Goal: Use online tool/utility: Utilize a website feature to perform a specific function

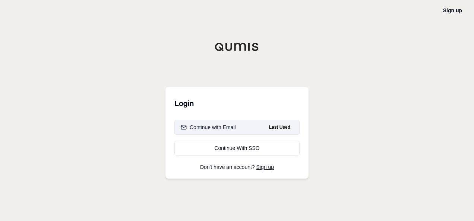
click at [227, 127] on div "Continue with Email" at bounding box center [208, 127] width 55 height 7
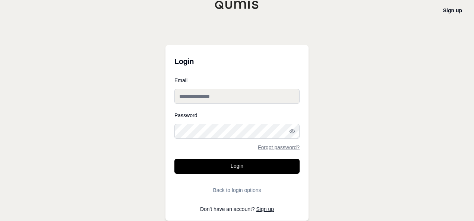
type input "**********"
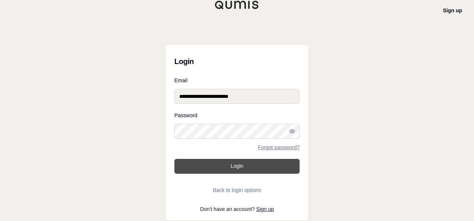
click at [245, 168] on button "Login" at bounding box center [236, 166] width 125 height 15
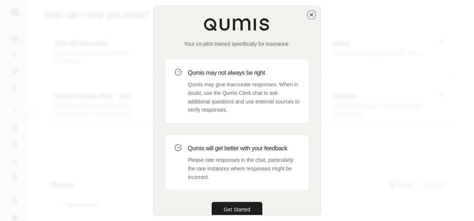
click at [313, 13] on icon "button" at bounding box center [311, 15] width 6 height 6
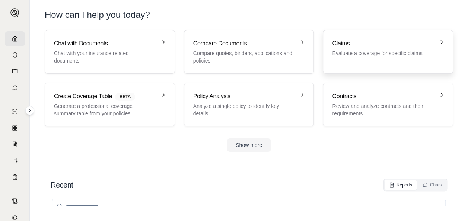
click at [354, 45] on h3 "Claims" at bounding box center [382, 43] width 101 height 9
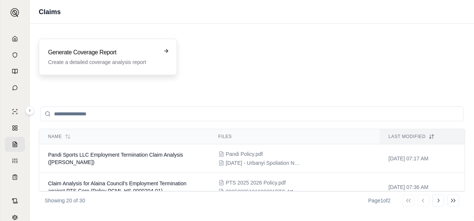
click at [97, 55] on h3 "Generate Coverage Report" at bounding box center [102, 52] width 109 height 9
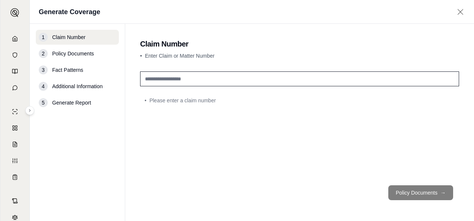
click at [155, 80] on input "text" at bounding box center [299, 79] width 319 height 15
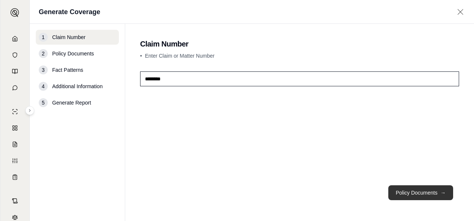
type input "********"
click at [423, 195] on button "Policy Documents →" at bounding box center [420, 193] width 65 height 15
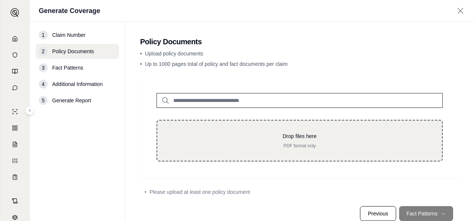
click at [298, 140] on div "Drop files here PDF format only" at bounding box center [299, 141] width 261 height 16
type input "**********"
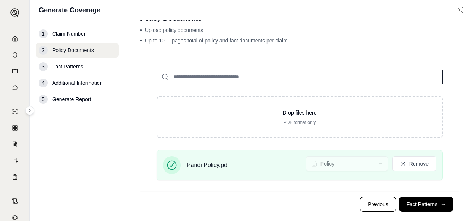
scroll to position [34, 0]
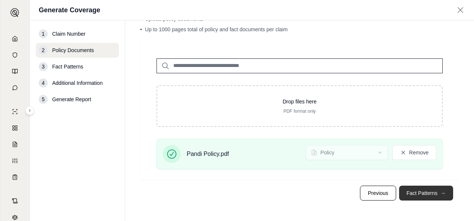
click at [424, 192] on button "Fact Patterns →" at bounding box center [426, 193] width 54 height 15
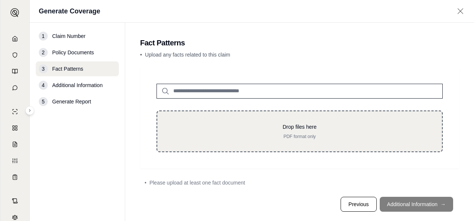
click at [281, 130] on p "Drop files here" at bounding box center [299, 126] width 261 height 7
type input "**********"
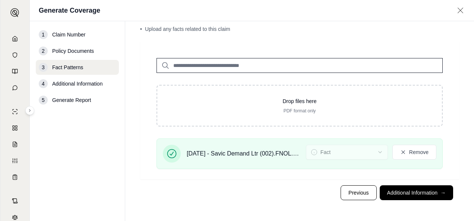
scroll to position [24, 0]
click at [425, 194] on button "Additional Information →" at bounding box center [416, 193] width 73 height 15
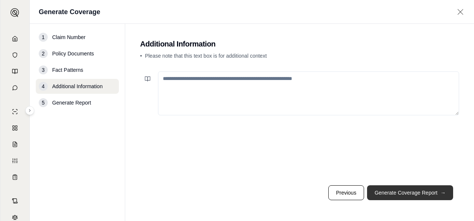
click at [425, 194] on button "Generate Coverage Report →" at bounding box center [410, 193] width 86 height 15
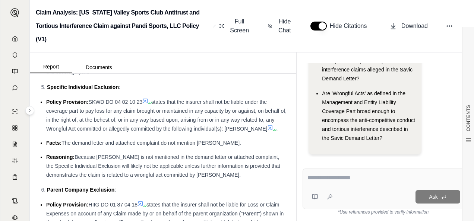
scroll to position [2570, 0]
click at [169, 131] on li "Policy Provision: SKWD DO 04 02 10 23 states that the insurer shall not be liab…" at bounding box center [166, 115] width 241 height 36
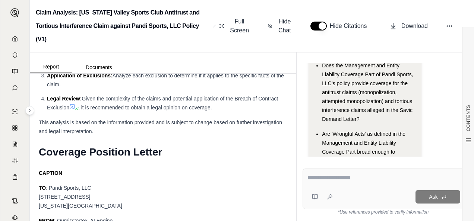
scroll to position [112, 0]
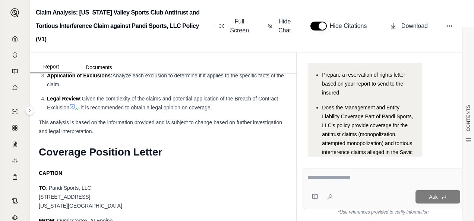
click at [220, 136] on div "This analysis is based on the information provided and is subject to change bas…" at bounding box center [163, 127] width 248 height 18
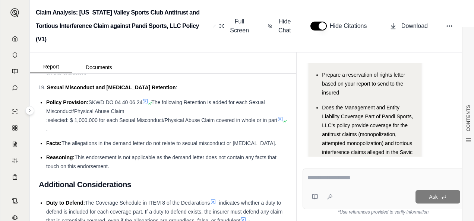
scroll to position [3948, 0]
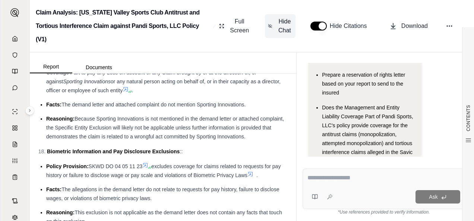
click at [282, 20] on span "Hide Chat" at bounding box center [285, 26] width 16 height 18
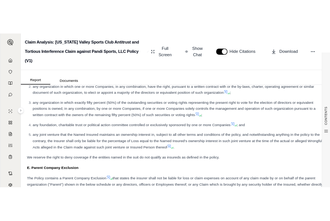
scroll to position [194, 0]
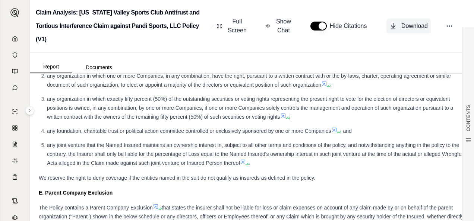
click at [398, 25] on button "Download" at bounding box center [408, 26] width 44 height 15
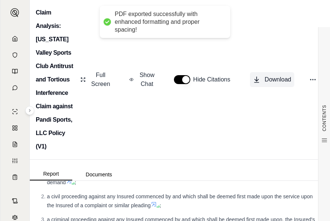
scroll to position [6702, 0]
